Goal: Task Accomplishment & Management: Manage account settings

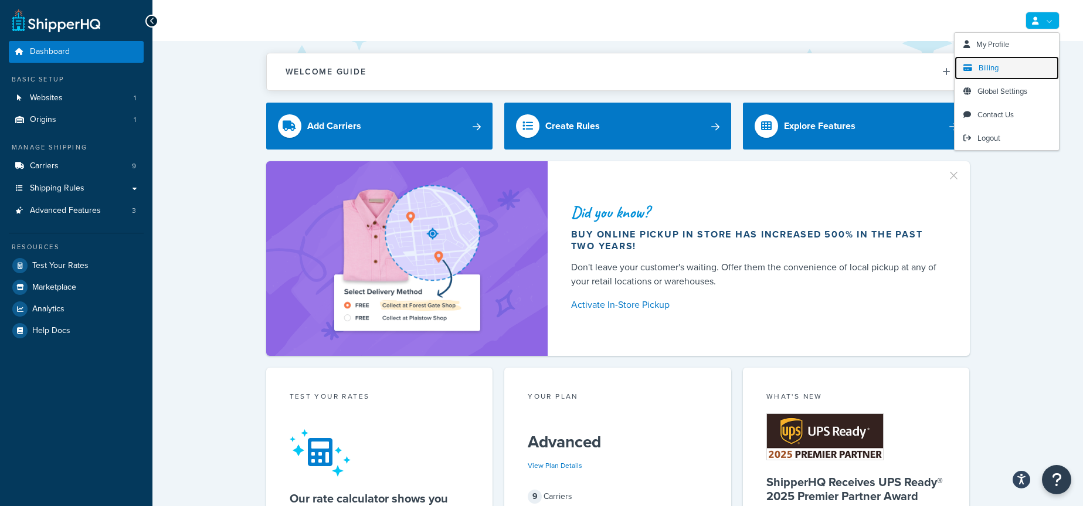
click at [1010, 60] on link "Billing" at bounding box center [1007, 67] width 104 height 23
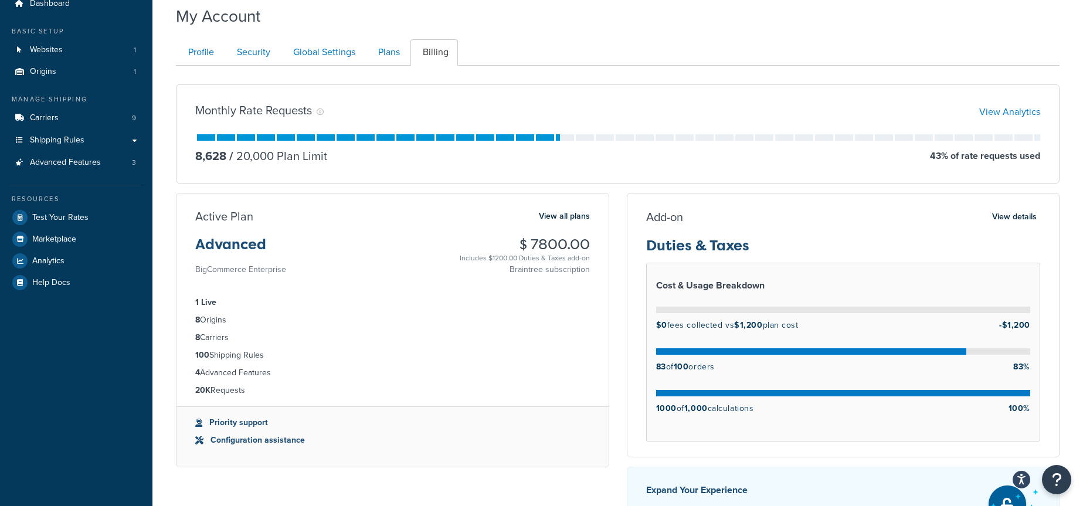
scroll to position [49, 0]
